Goal: Transaction & Acquisition: Purchase product/service

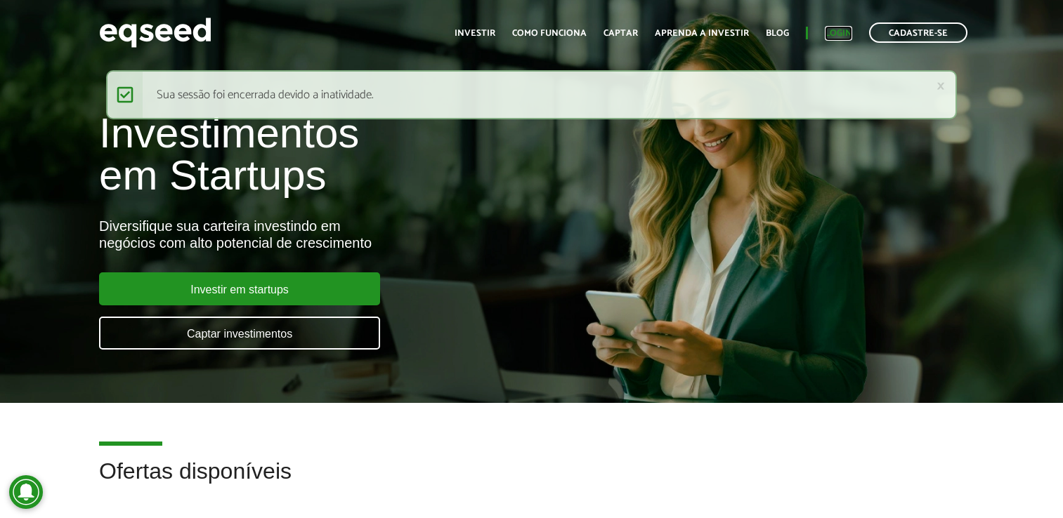
click at [829, 31] on link "Login" at bounding box center [838, 33] width 27 height 9
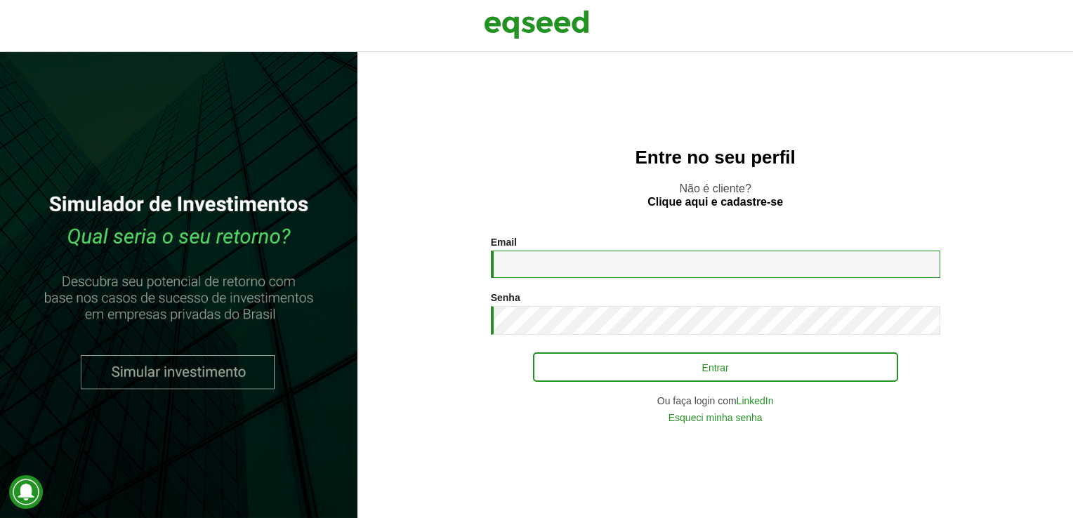
type input "**********"
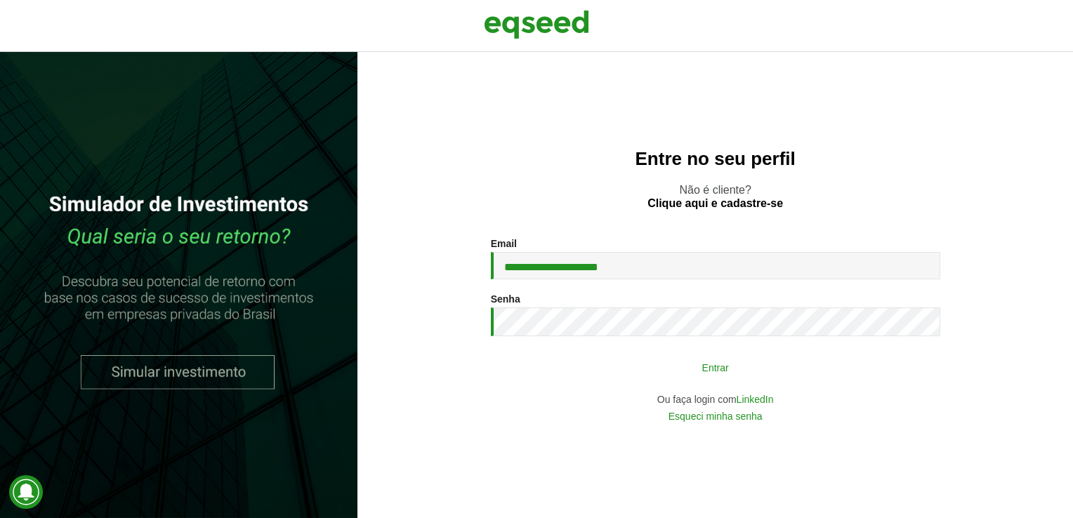
click at [655, 362] on button "Entrar" at bounding box center [715, 367] width 365 height 27
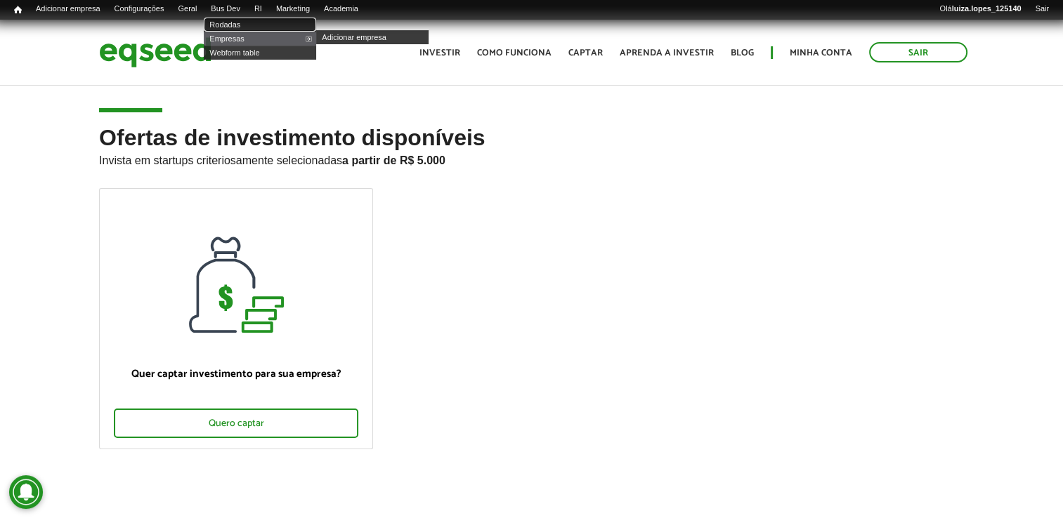
click at [247, 25] on link "Rodadas" at bounding box center [260, 25] width 112 height 14
